Goal: Information Seeking & Learning: Learn about a topic

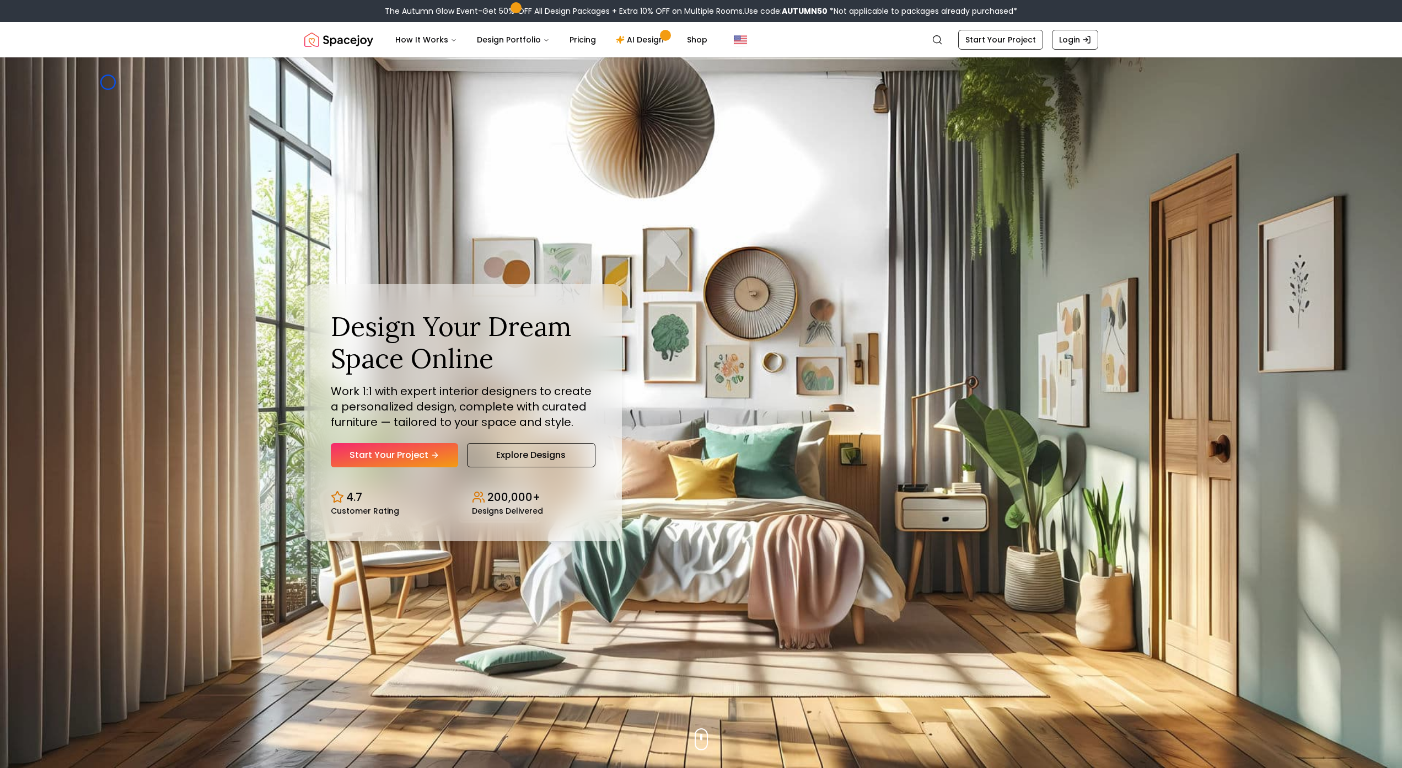
click at [108, 82] on img "Hero section" at bounding box center [701, 412] width 1402 height 710
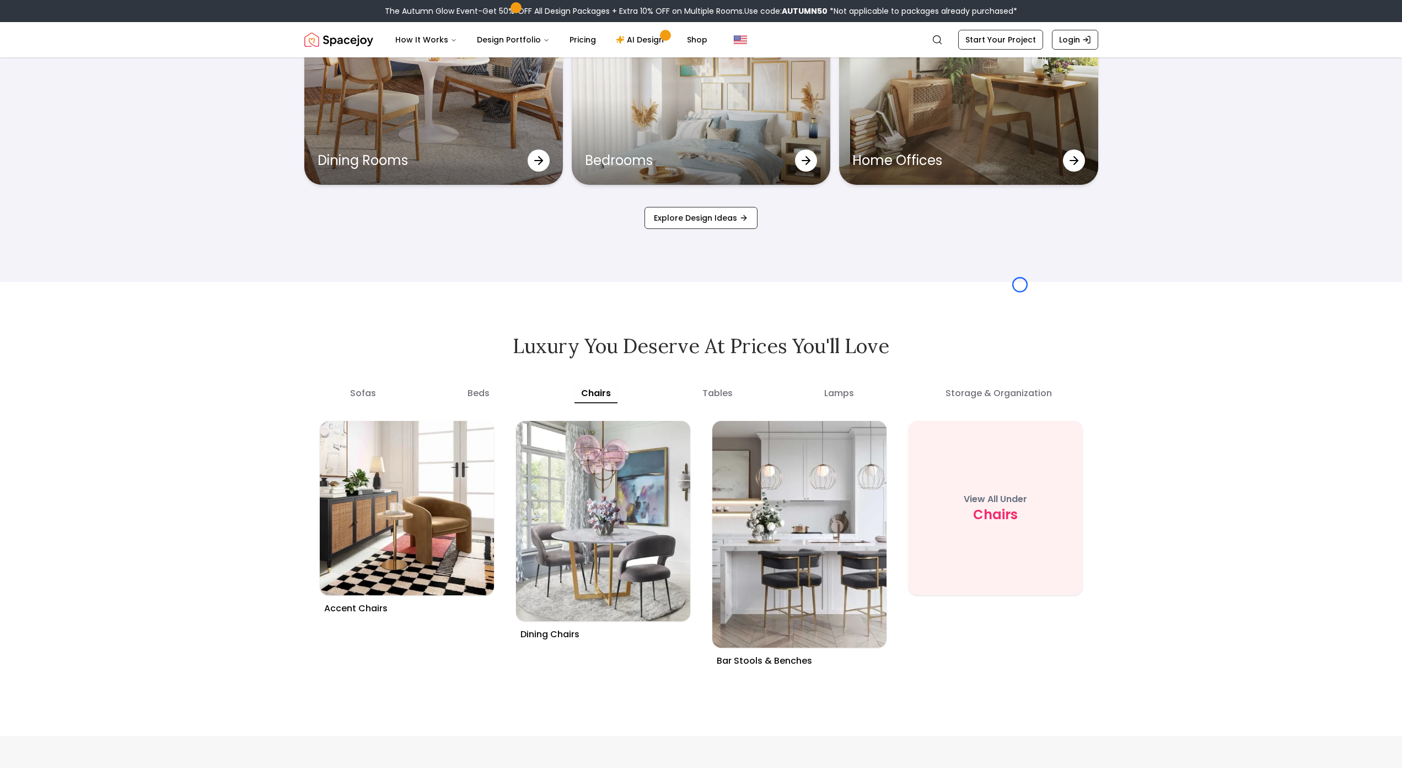
scroll to position [4175, 0]
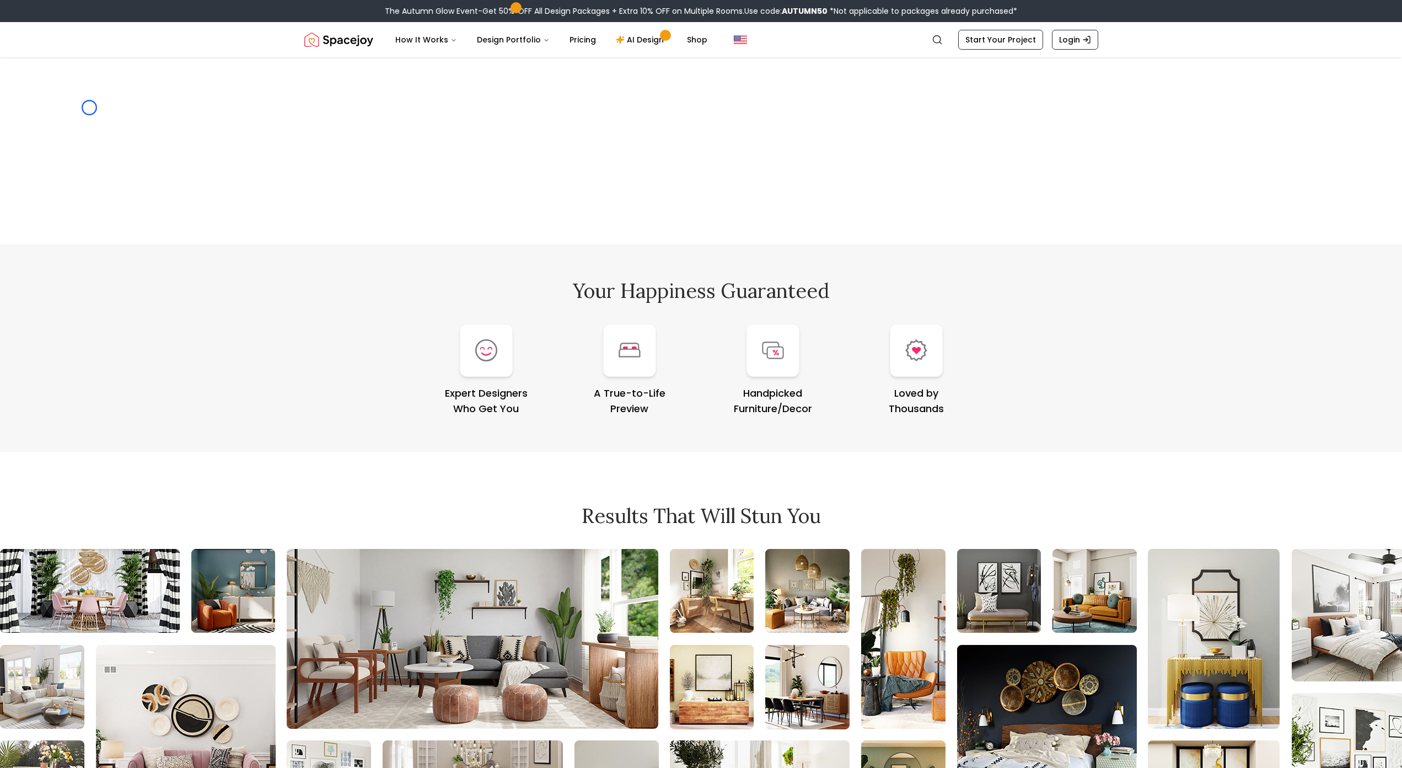
scroll to position [4666, 0]
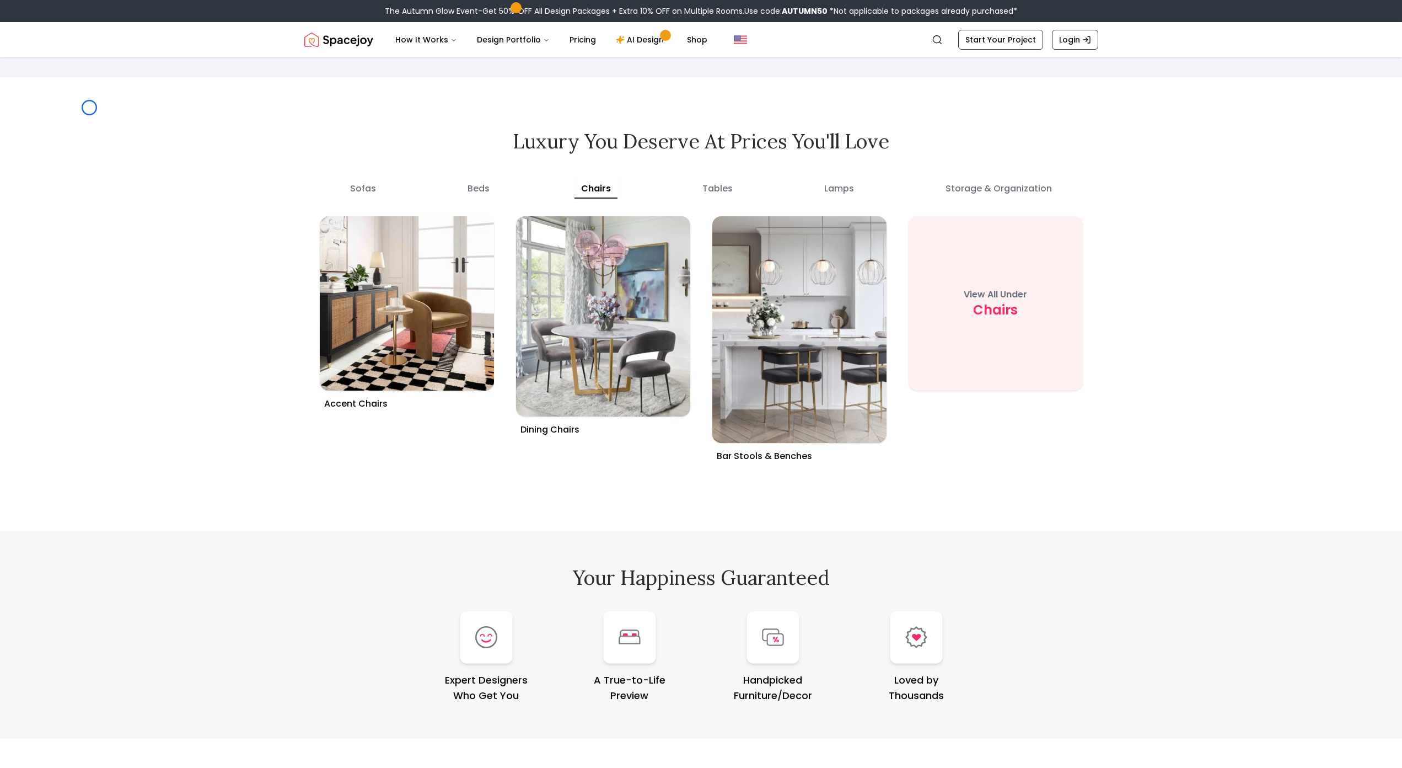
scroll to position [4322, 0]
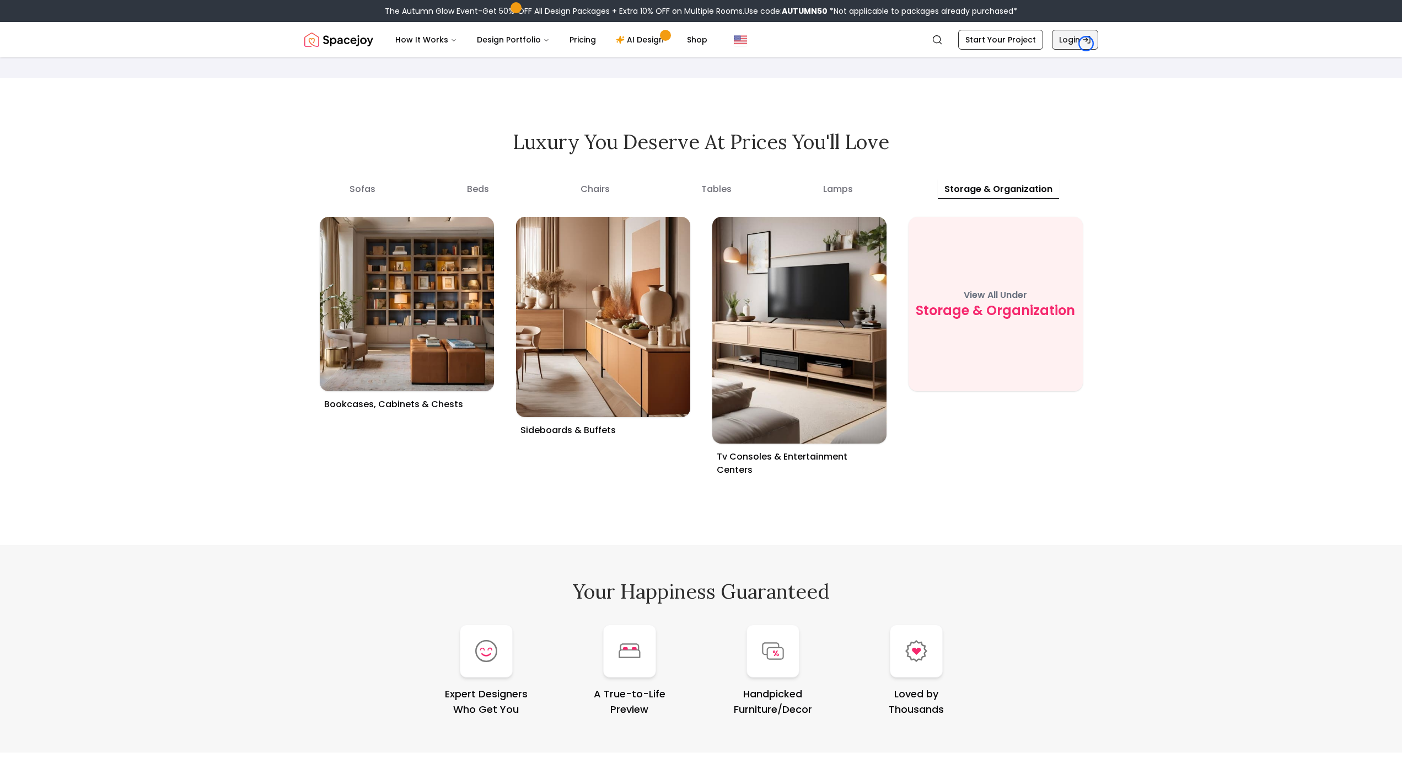
click at [1086, 44] on icon "Global" at bounding box center [1086, 39] width 9 height 9
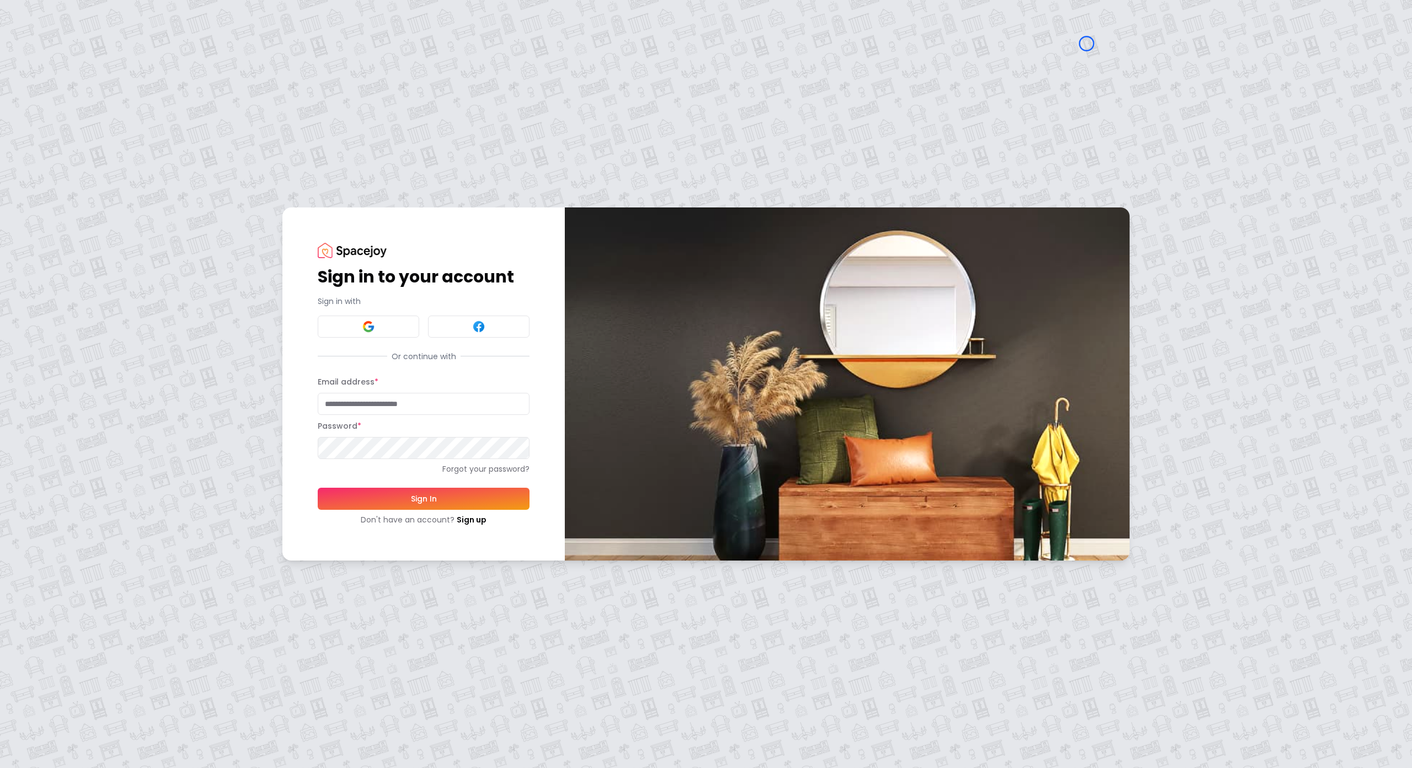
click at [90, 63] on div "Sign in to your account Sign in with Or continue with Email address * Password …" at bounding box center [706, 384] width 1412 height 768
click at [91, 73] on div "Sign in to your account Sign in with Or continue with Email address * Password …" at bounding box center [706, 384] width 1412 height 768
click at [474, 523] on link "Sign up" at bounding box center [472, 519] width 30 height 11
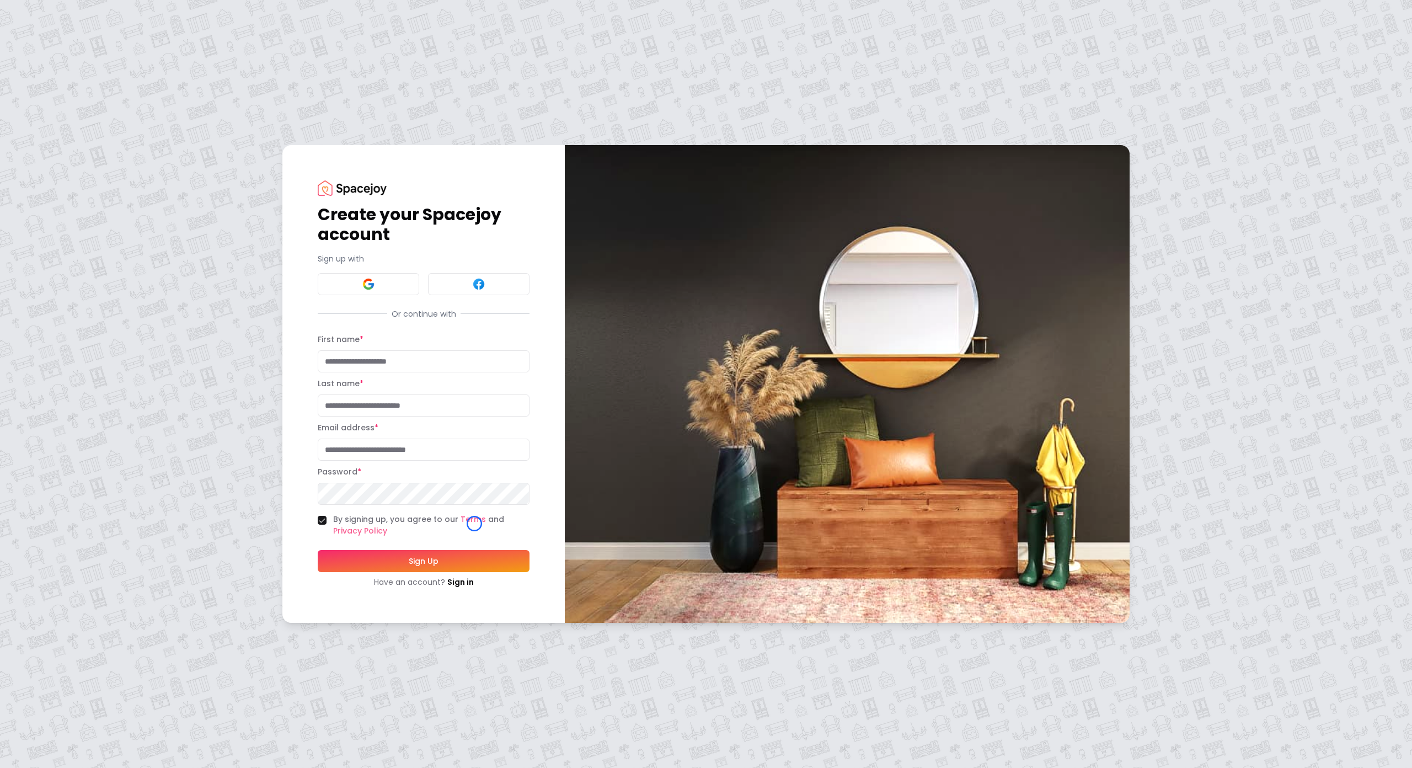
click at [62, 102] on div "Create your Spacejoy account Sign up with Or continue with First name * Last na…" at bounding box center [706, 384] width 1412 height 768
click at [94, 100] on div "Create your Spacejoy account Sign up with Or continue with First name * Last na…" at bounding box center [706, 384] width 1412 height 768
click at [469, 587] on link "Sign in" at bounding box center [460, 581] width 26 height 11
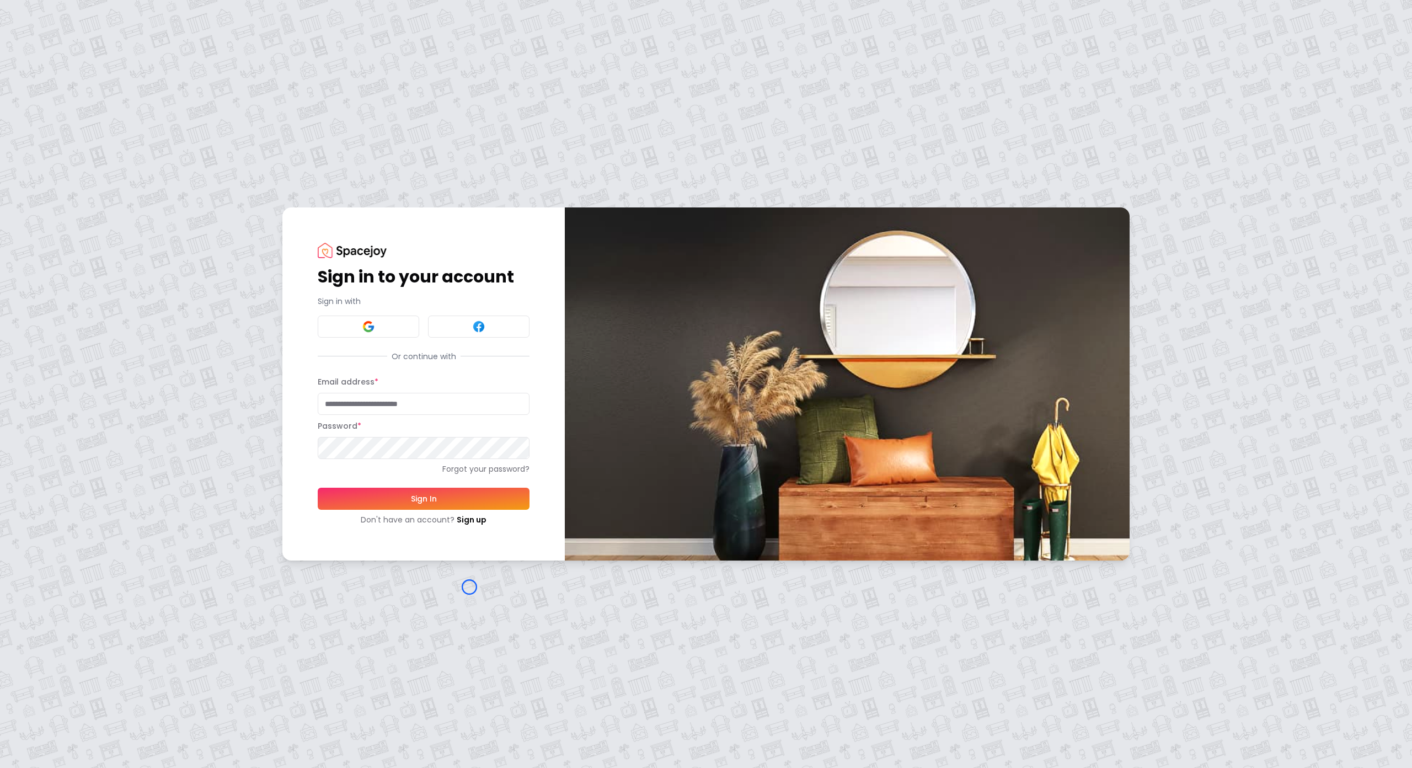
click at [469, 587] on div "Sign in to your account Sign in with Or continue with Email address * Password …" at bounding box center [706, 384] width 1412 height 768
click at [101, 89] on div "Sign in to your account Sign in with Or continue with Email address * Password …" at bounding box center [706, 384] width 1412 height 768
click at [356, 251] on img at bounding box center [352, 250] width 69 height 15
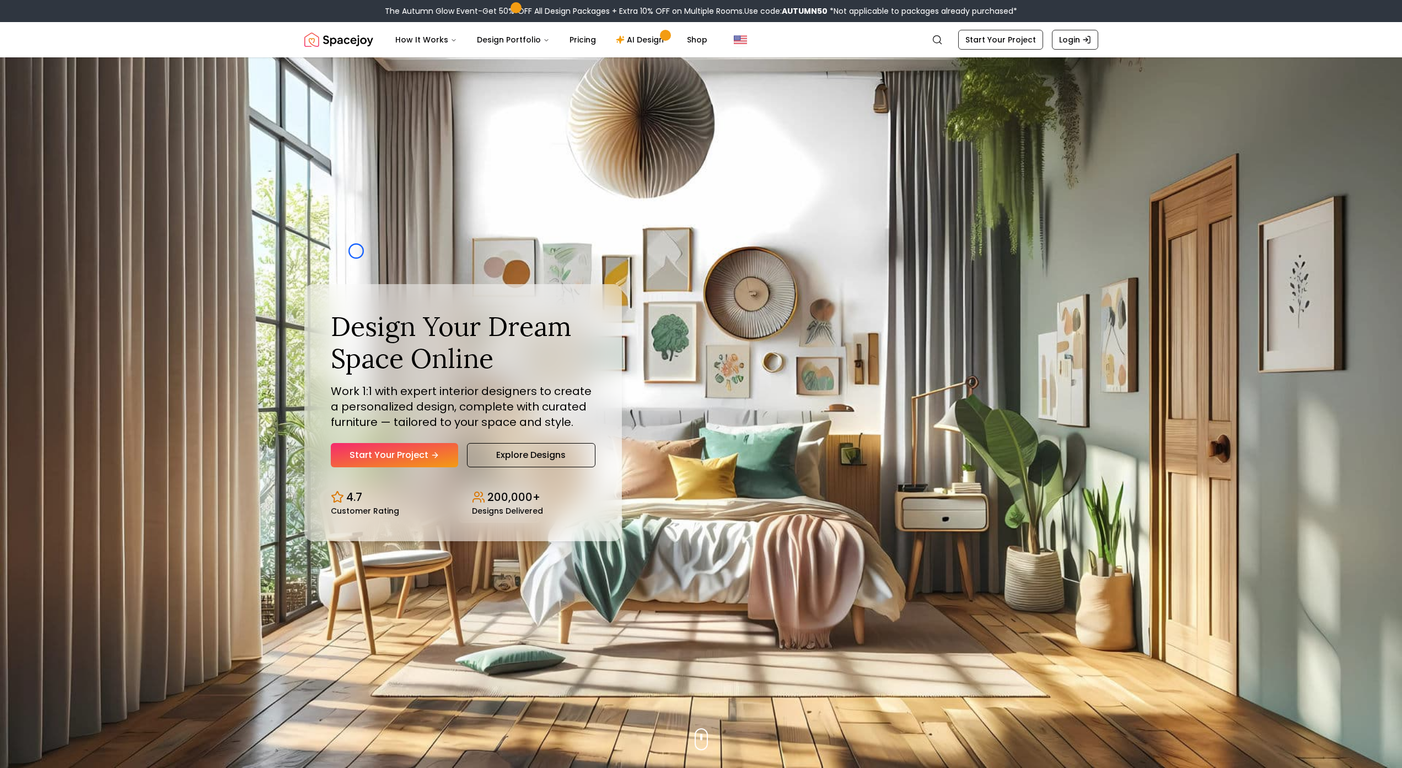
click at [356, 251] on div "Design Your Dream Space Online Work 1:1 with expert interior designers to creat…" at bounding box center [701, 412] width 847 height 710
click at [92, 84] on img "Hero section" at bounding box center [701, 412] width 1402 height 710
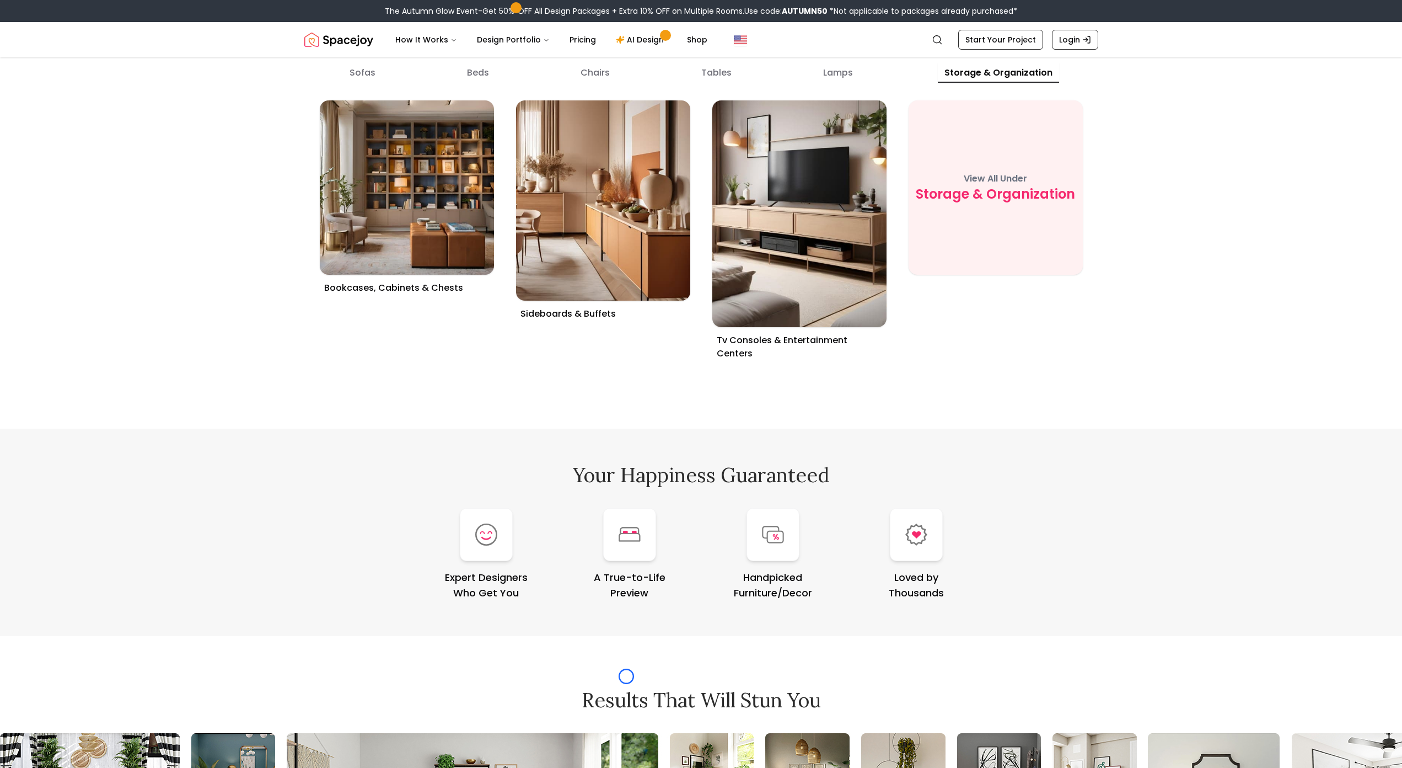
scroll to position [4459, 0]
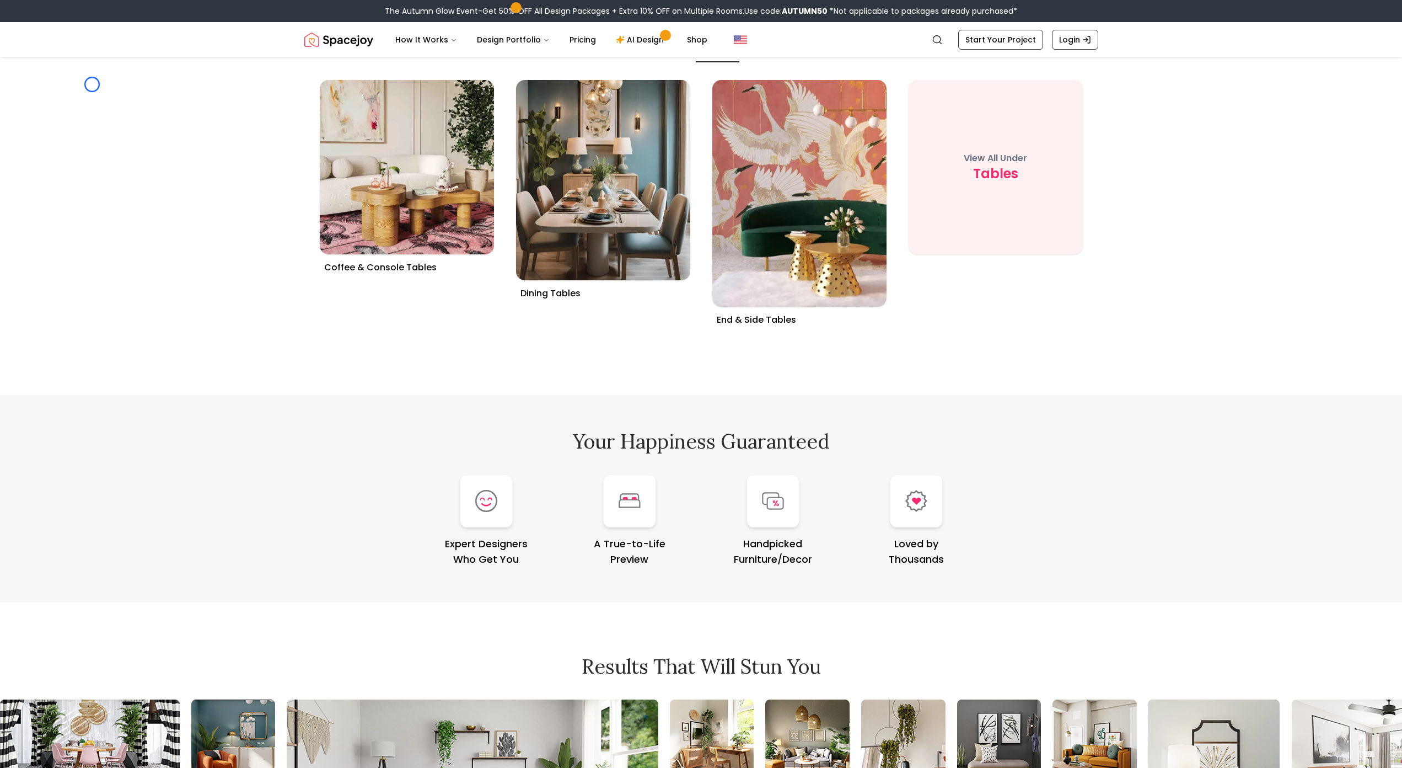
scroll to position [6113, 0]
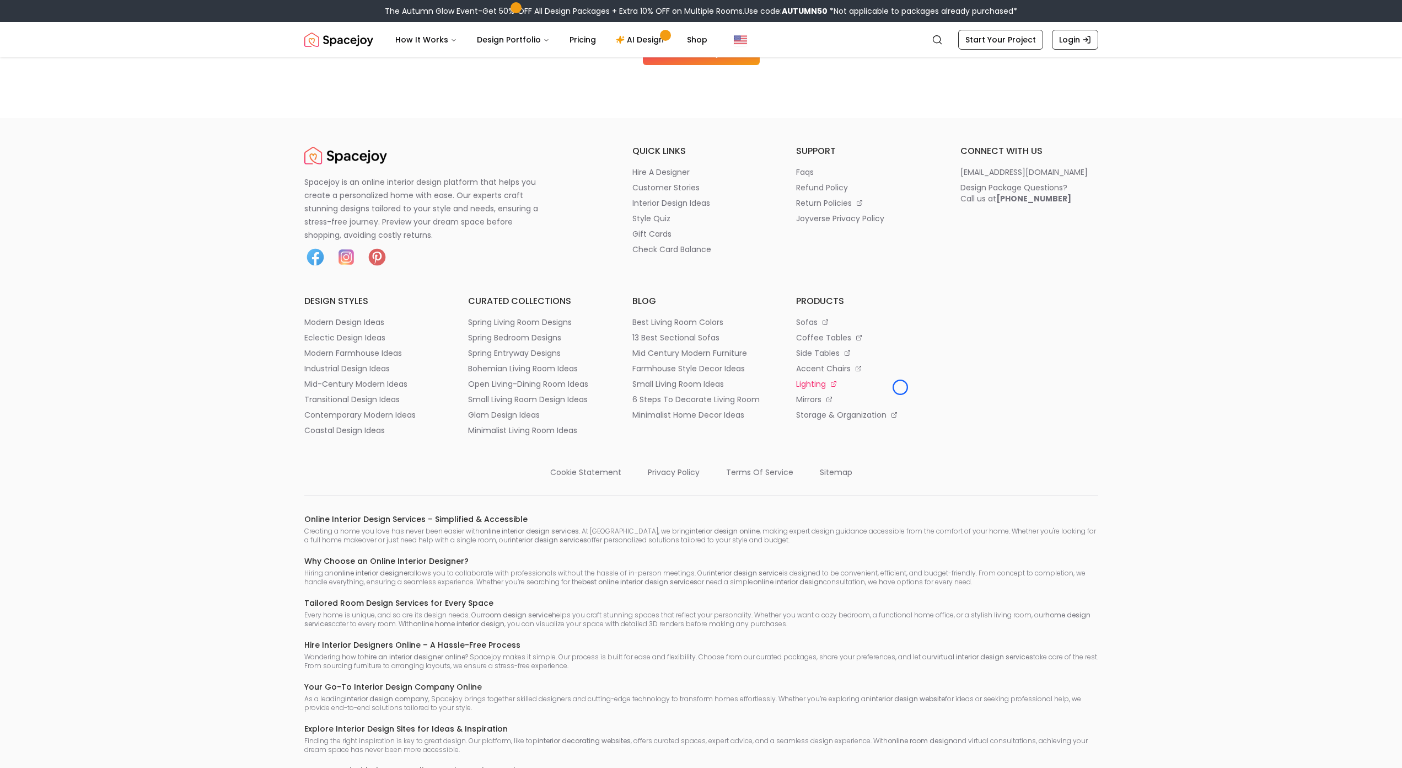
click at [900, 387] on li "lighting" at bounding box center [865, 383] width 138 height 11
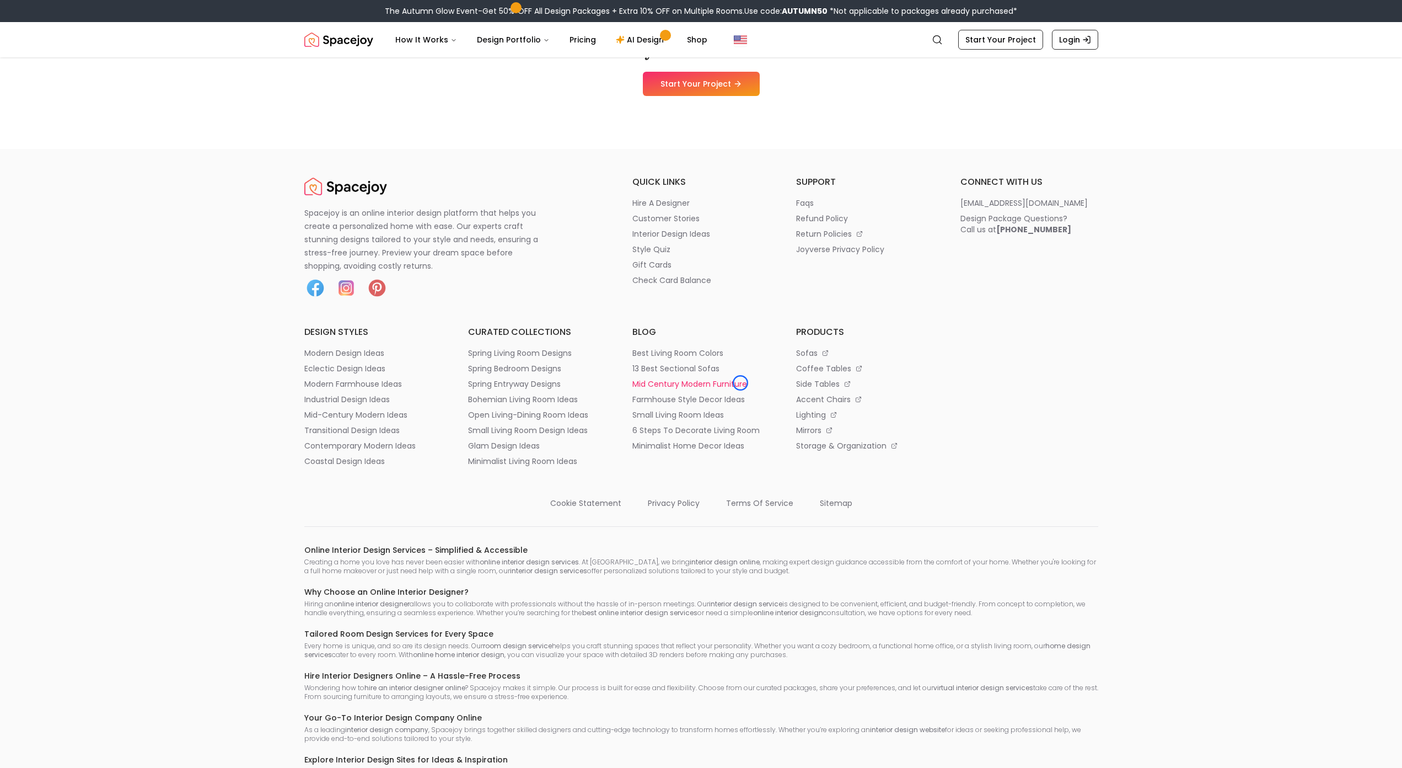
click at [741, 383] on p "mid century modern furniture" at bounding box center [689, 383] width 115 height 11
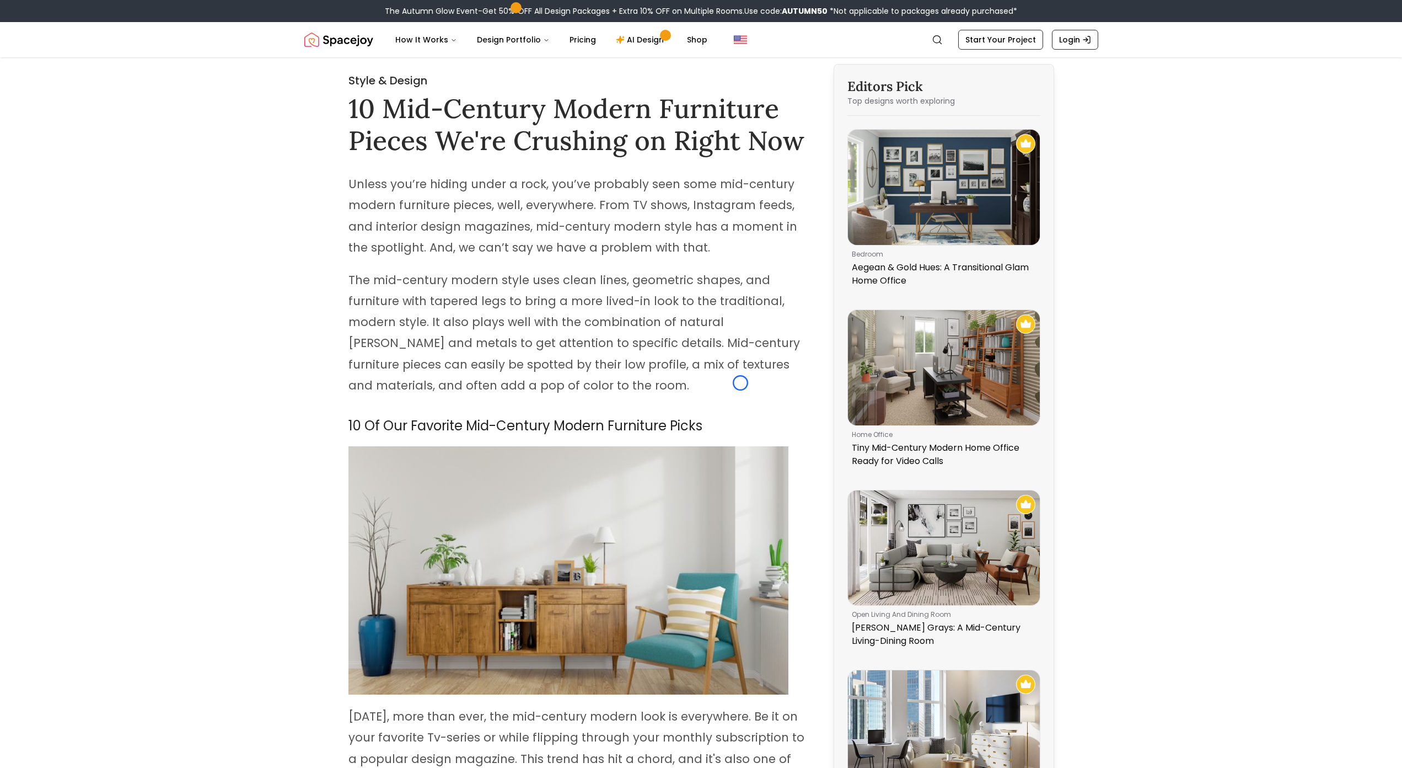
click at [741, 383] on p "The mid-century modern style uses clean lines, geometric shapes, and furniture …" at bounding box center [576, 333] width 457 height 126
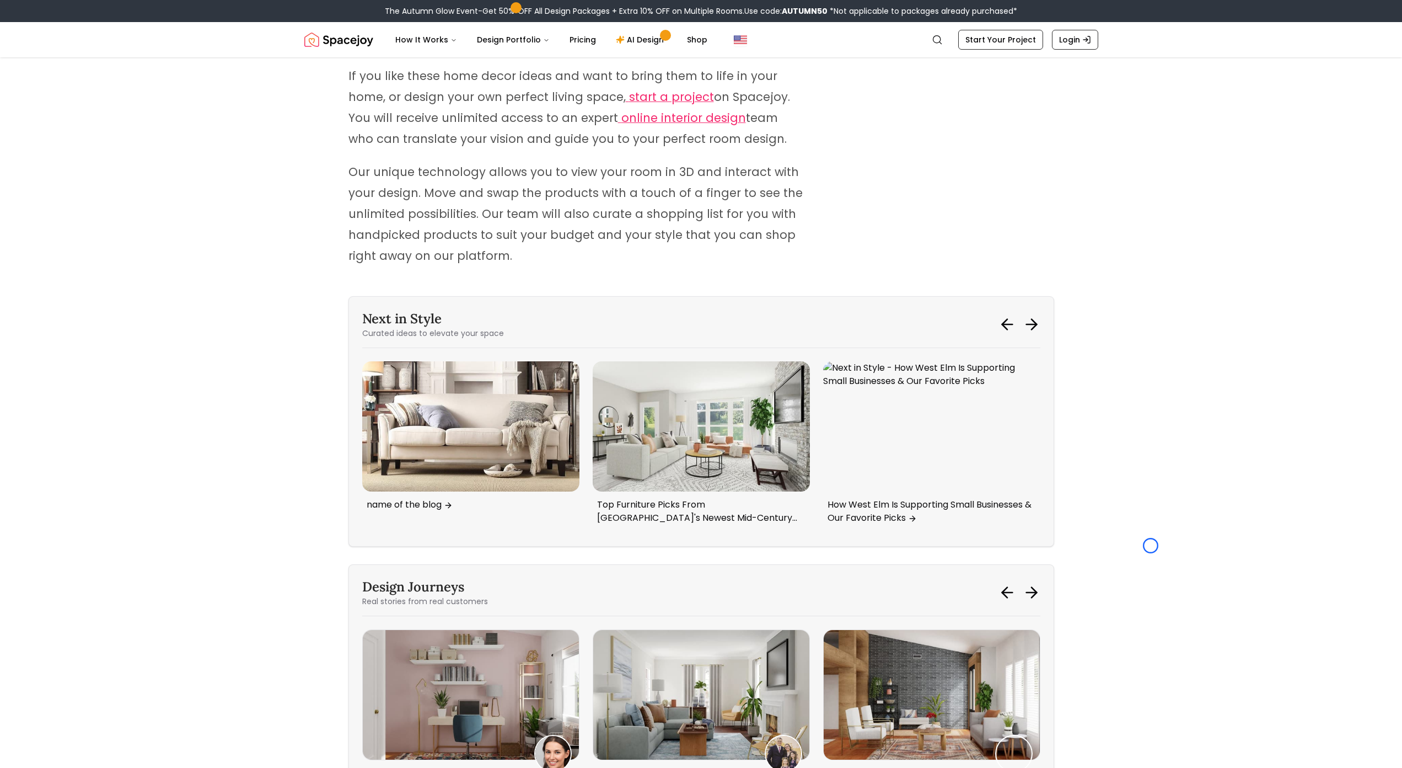
scroll to position [9728, 0]
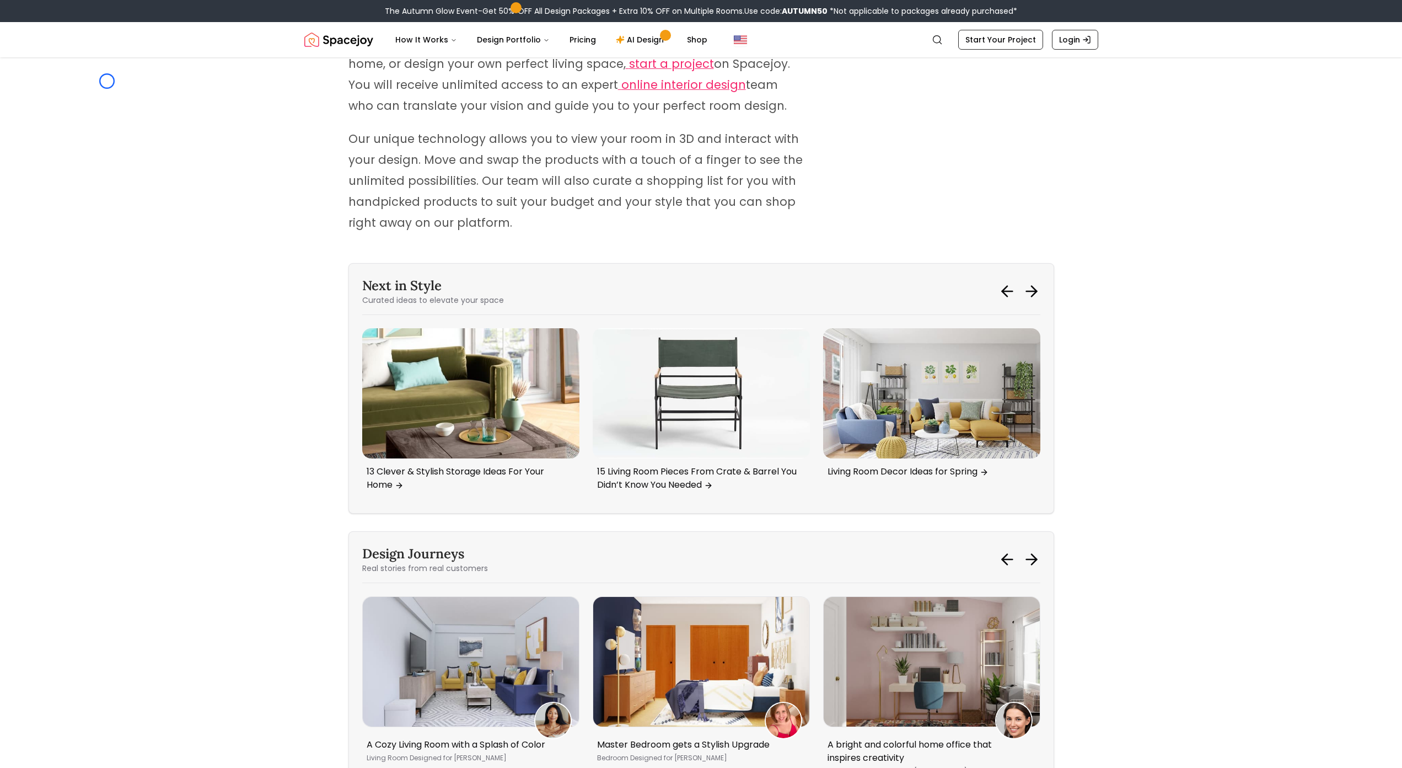
scroll to position [11949, 0]
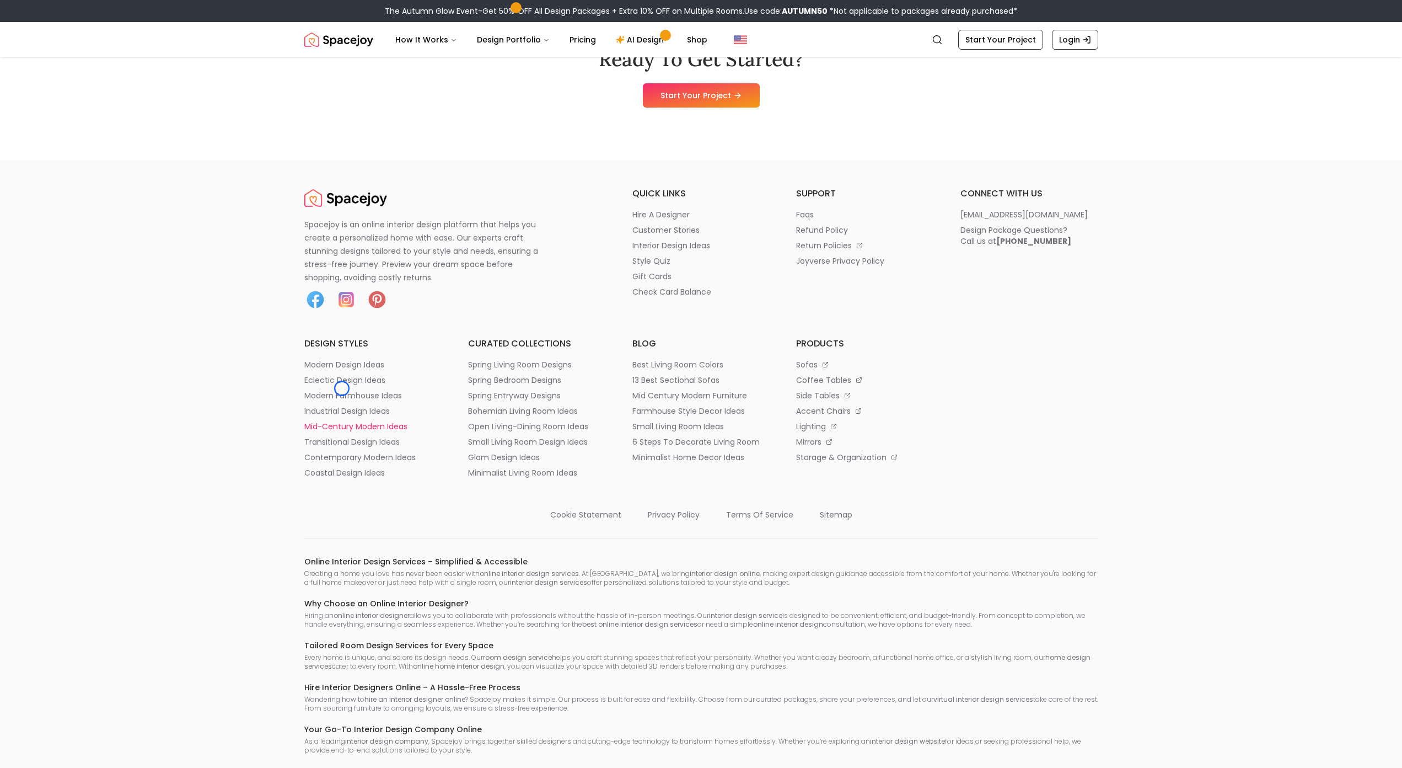
click at [342, 421] on p "mid-century modern ideas" at bounding box center [355, 426] width 103 height 11
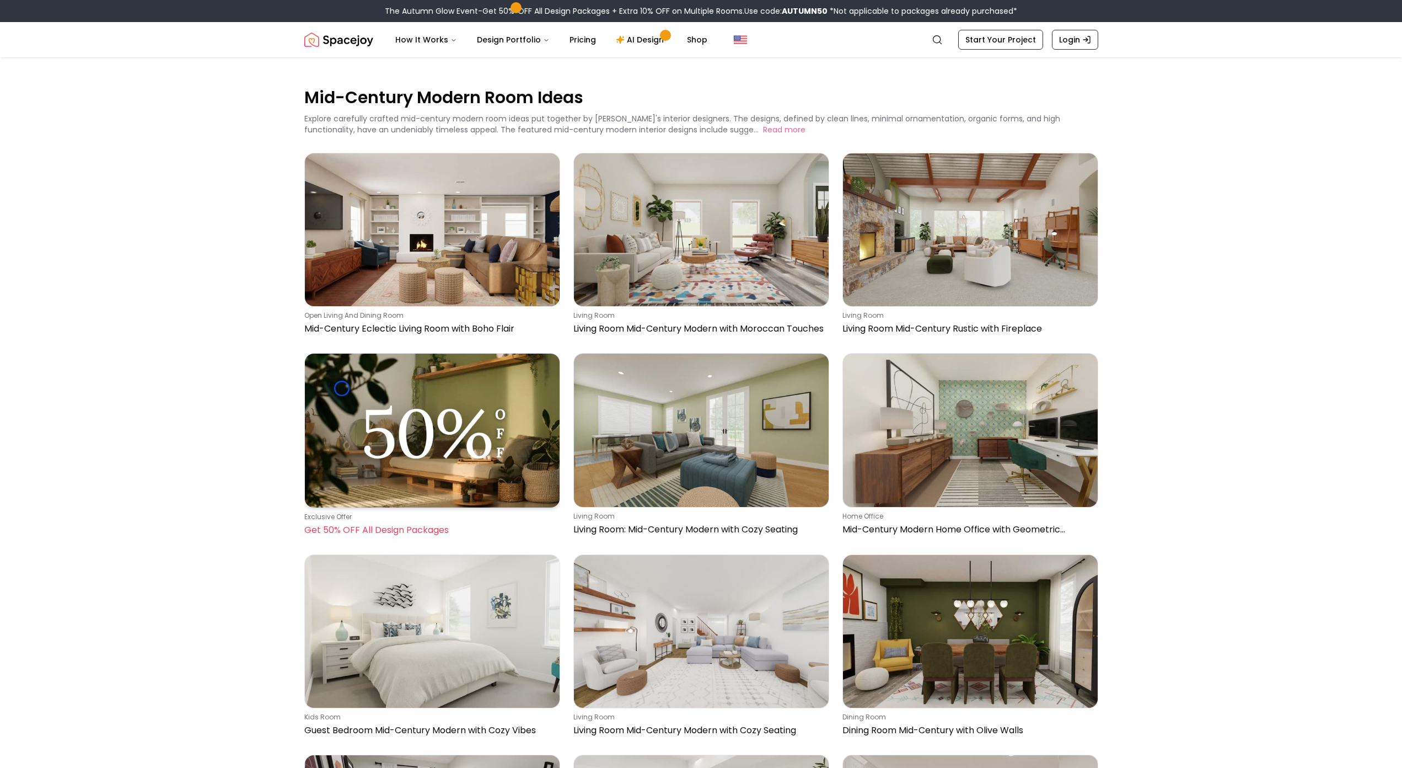
click at [342, 388] on img at bounding box center [432, 429] width 255 height 153
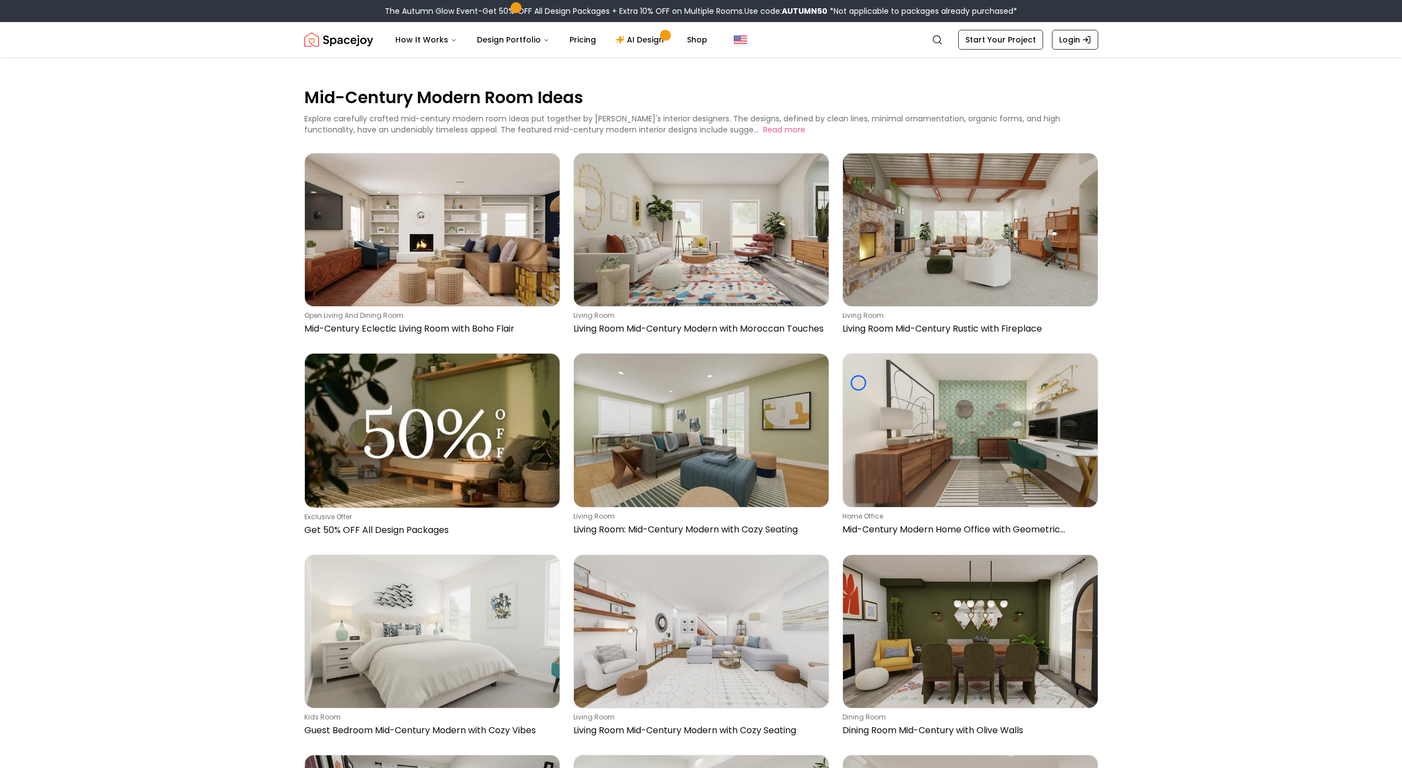
scroll to position [2143, 0]
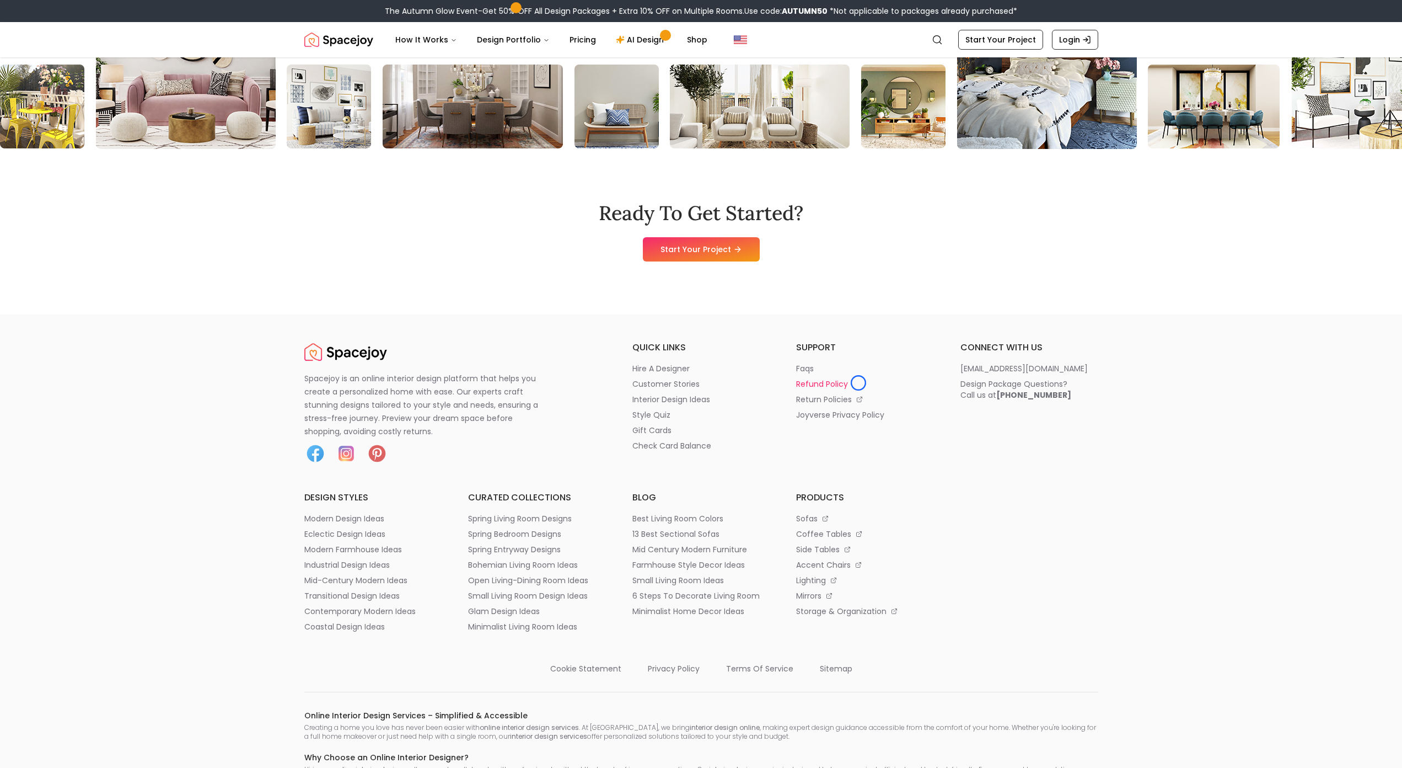
click at [859, 383] on li "refund policy" at bounding box center [865, 383] width 138 height 11
